Goal: Task Accomplishment & Management: Use online tool/utility

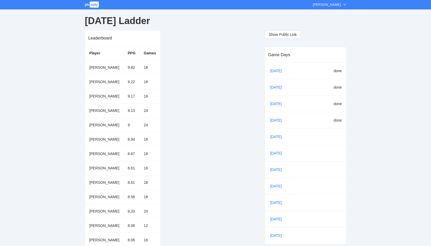
click at [91, 5] on span "rally" at bounding box center [94, 5] width 9 height 6
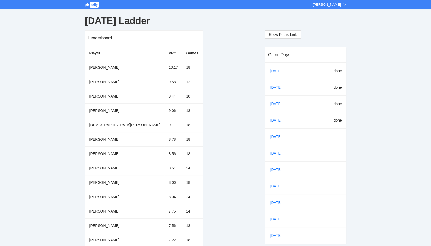
click at [277, 135] on link "[DATE]" at bounding box center [278, 137] width 18 height 8
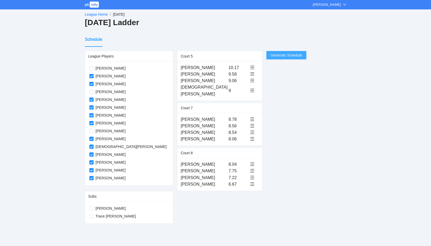
click at [271, 55] on span "Generate Schedule" at bounding box center [287, 55] width 32 height 6
